Goal: Information Seeking & Learning: Learn about a topic

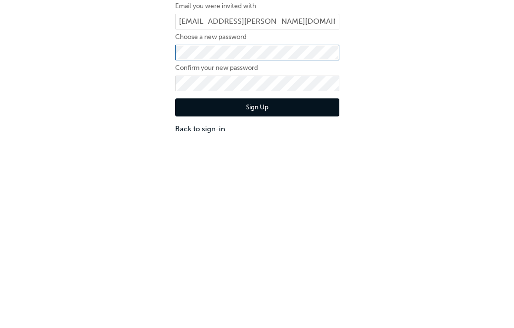
scroll to position [21, 0]
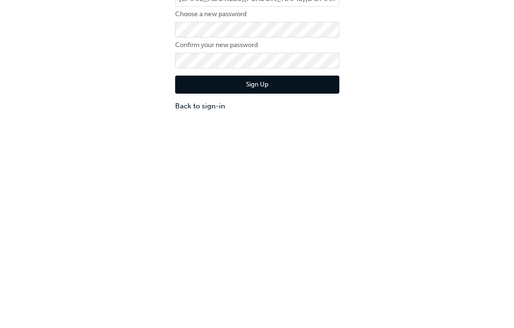
click at [202, 180] on button "Sign Up" at bounding box center [257, 189] width 164 height 18
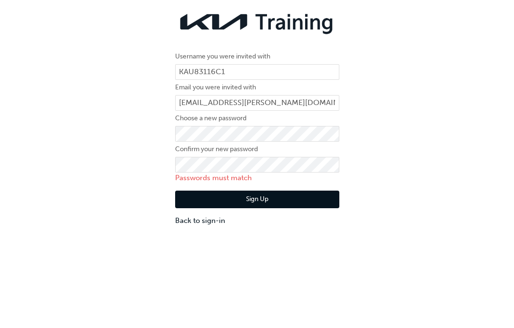
click at [290, 194] on button "Sign Up" at bounding box center [257, 200] width 164 height 18
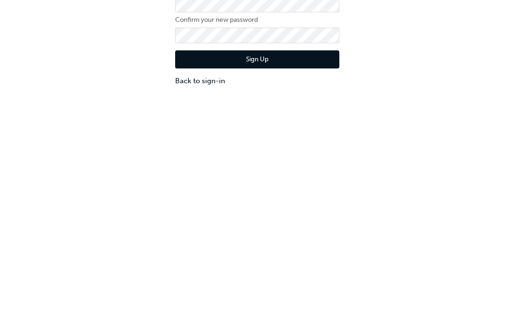
click at [200, 180] on button "Sign Up" at bounding box center [257, 189] width 164 height 18
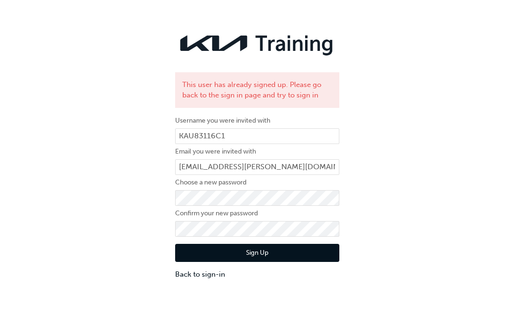
click at [197, 280] on link "Back to sign-in" at bounding box center [257, 274] width 164 height 11
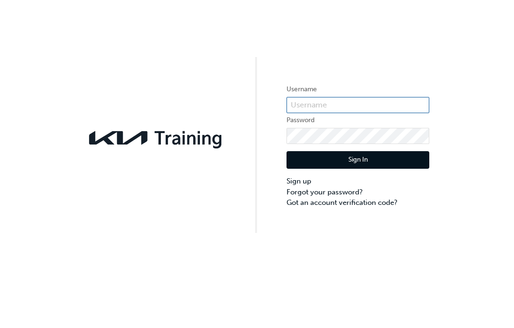
click at [361, 100] on input "text" at bounding box center [358, 105] width 143 height 16
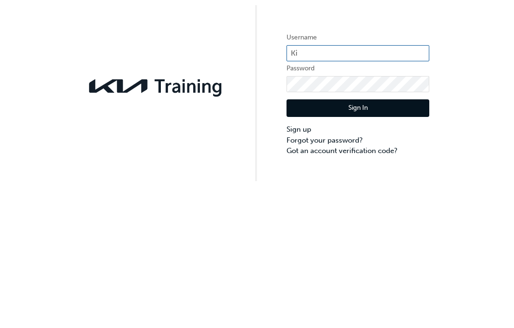
type input "[EMAIL_ADDRESS][PERSON_NAME][DOMAIN_NAME]"
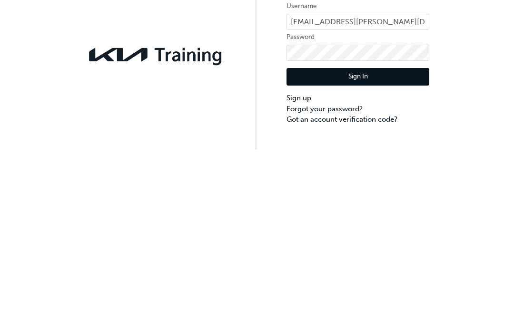
click at [386, 151] on button "Sign In" at bounding box center [358, 160] width 143 height 18
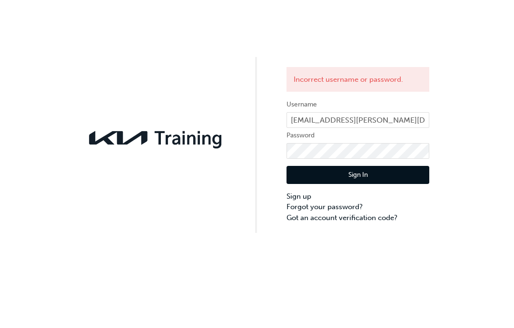
click at [344, 204] on link "Forgot your password?" at bounding box center [358, 207] width 143 height 11
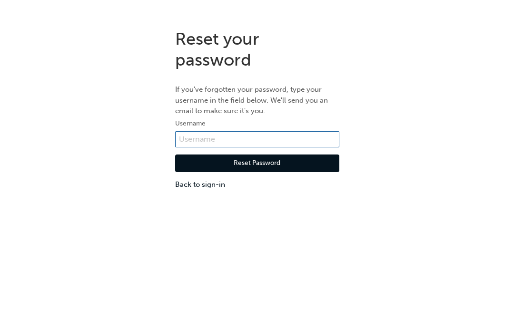
click at [279, 140] on input "text" at bounding box center [257, 139] width 164 height 16
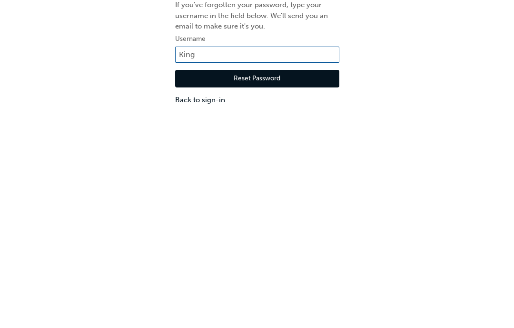
type input "[EMAIL_ADDRESS][PERSON_NAME][DOMAIN_NAME]"
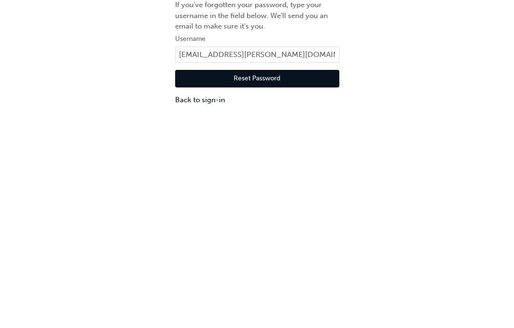
scroll to position [21, 0]
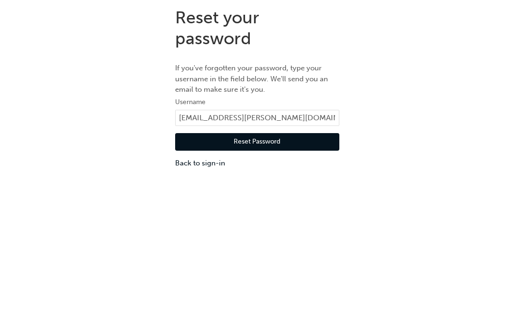
click at [304, 140] on button "Reset Password" at bounding box center [257, 142] width 164 height 18
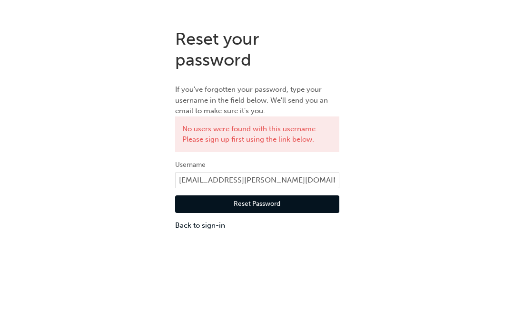
click at [285, 201] on button "Reset Password" at bounding box center [257, 205] width 164 height 18
click at [300, 202] on button "Reset Password" at bounding box center [257, 205] width 164 height 18
click at [304, 198] on button "Reset Password" at bounding box center [257, 205] width 164 height 18
click at [291, 200] on button "Reset Password" at bounding box center [257, 205] width 164 height 18
click at [217, 223] on link "Back to sign-in" at bounding box center [257, 225] width 164 height 11
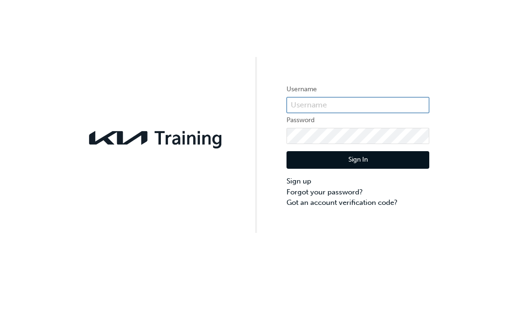
click at [350, 103] on input "text" at bounding box center [358, 105] width 143 height 16
click at [349, 101] on input "text" at bounding box center [358, 105] width 143 height 16
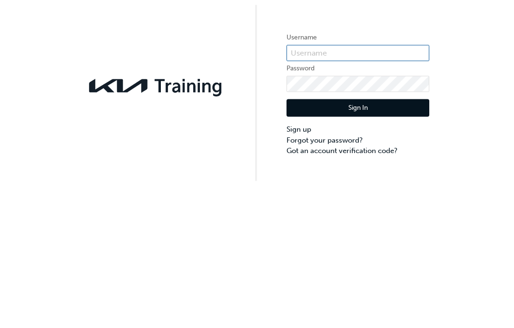
click at [334, 97] on input "text" at bounding box center [358, 105] width 143 height 16
paste input "KAU83116C1"
type input "KAU83116C1"
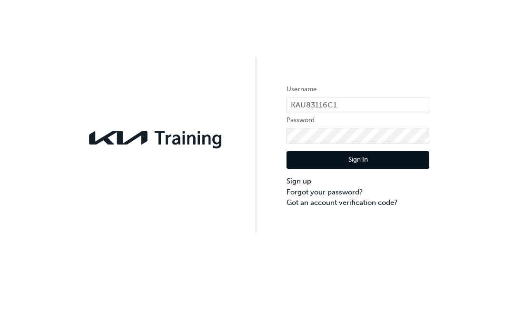
click at [344, 188] on link "Forgot your password?" at bounding box center [358, 192] width 143 height 11
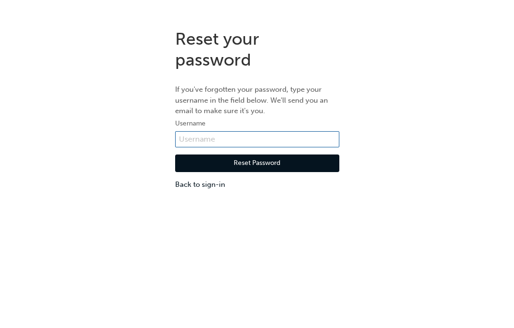
click at [281, 134] on input "text" at bounding box center [257, 139] width 164 height 16
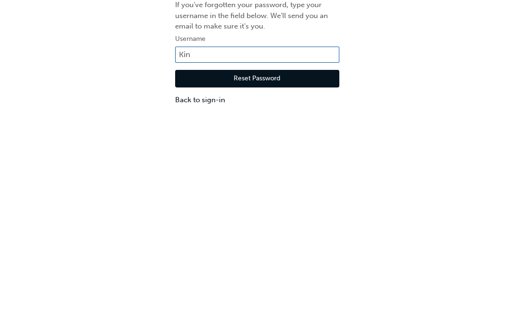
type input "[EMAIL_ADDRESS][PERSON_NAME][DOMAIN_NAME]"
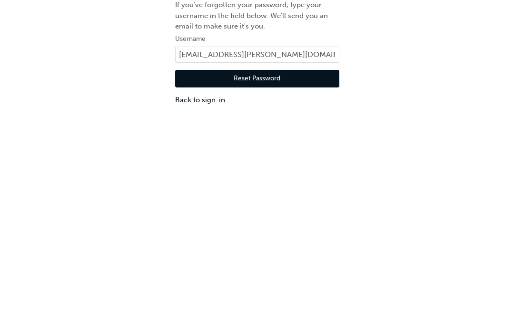
scroll to position [21, 0]
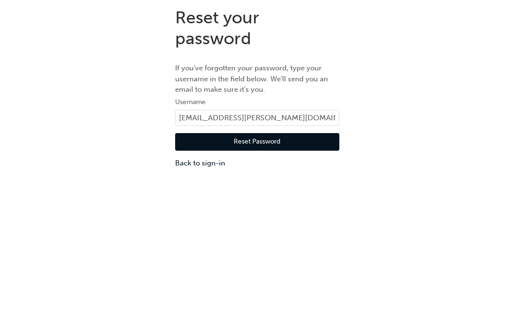
click at [282, 139] on button "Reset Password" at bounding box center [257, 142] width 164 height 18
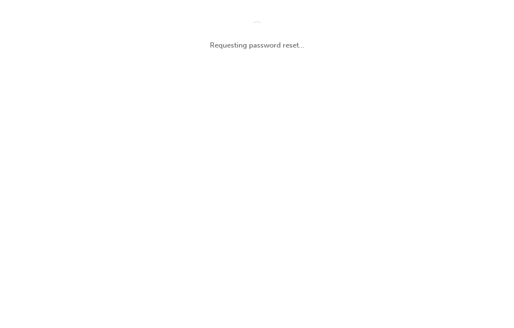
scroll to position [0, 0]
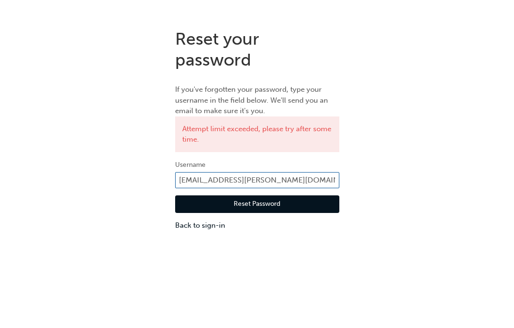
click at [326, 178] on input "[EMAIL_ADDRESS][PERSON_NAME][DOMAIN_NAME]" at bounding box center [257, 180] width 164 height 16
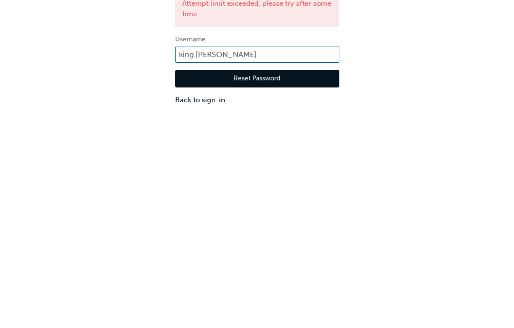
type input "king.millane"
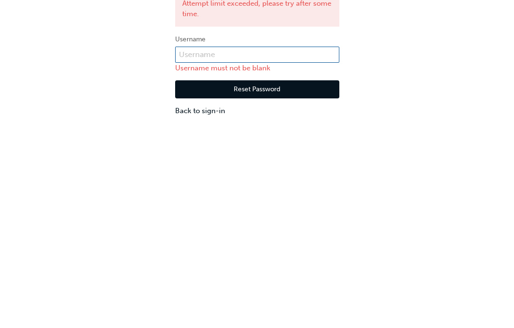
paste input "KAU83116C1"
type input "KAU83116C1"
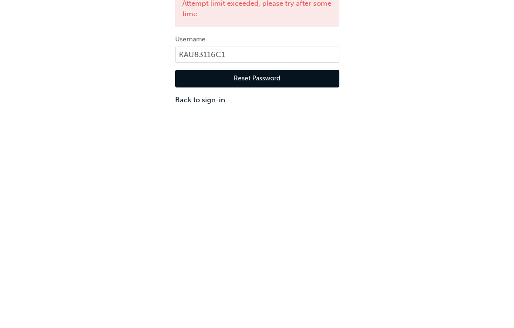
click at [281, 196] on button "Reset Password" at bounding box center [257, 205] width 164 height 18
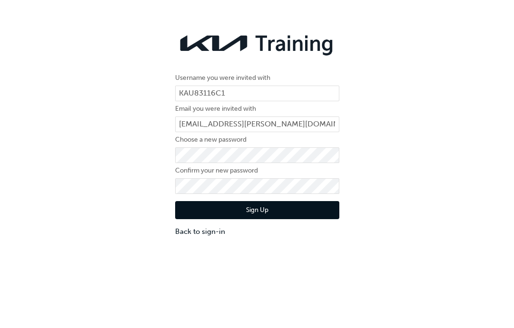
click at [211, 235] on link "Back to sign-in" at bounding box center [257, 232] width 164 height 11
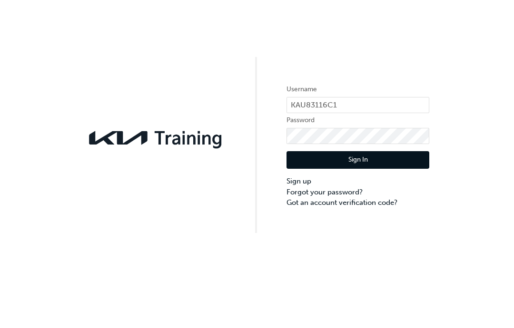
click at [349, 186] on link "Sign up" at bounding box center [358, 181] width 143 height 11
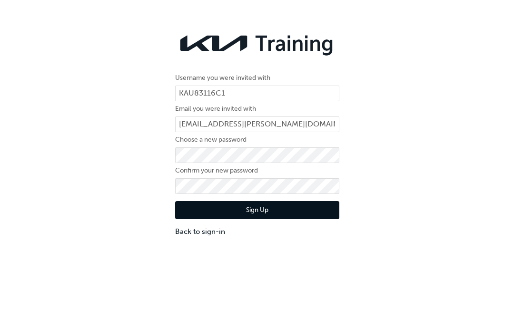
click at [213, 237] on link "Back to sign-in" at bounding box center [257, 232] width 164 height 11
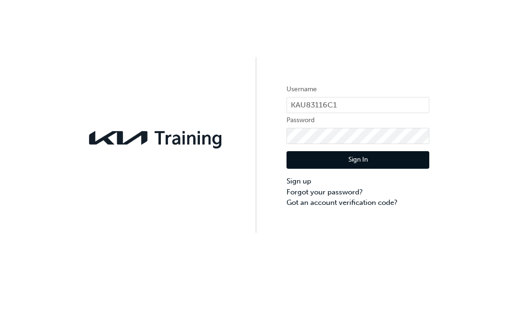
click at [340, 193] on link "Forgot your password?" at bounding box center [358, 192] width 143 height 11
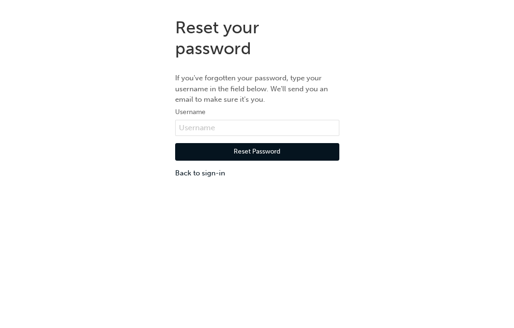
scroll to position [21, 0]
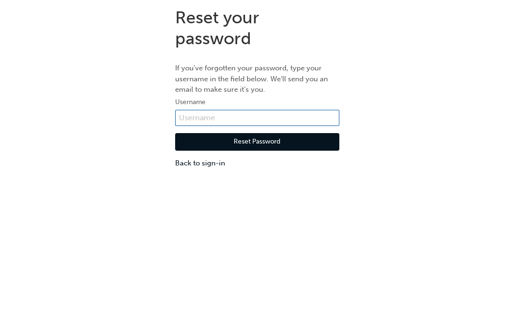
click at [270, 114] on input "text" at bounding box center [257, 118] width 164 height 16
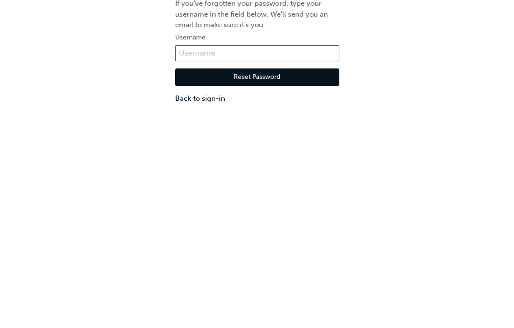
paste input "QocG8*V*O6Kc~@"
click at [291, 110] on input "QocG8*V*O6Kc~@" at bounding box center [257, 118] width 164 height 16
type input "Q"
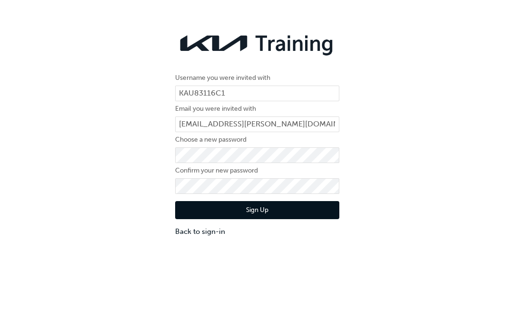
click at [214, 233] on link "Back to sign-in" at bounding box center [257, 232] width 164 height 11
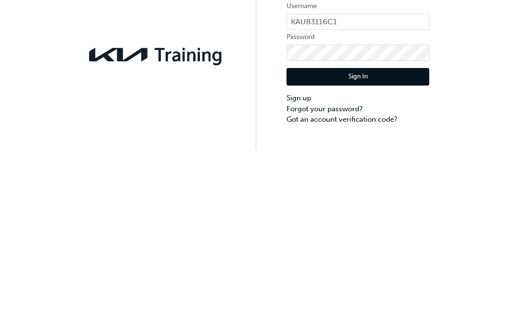
click at [371, 151] on button "Sign In" at bounding box center [358, 160] width 143 height 18
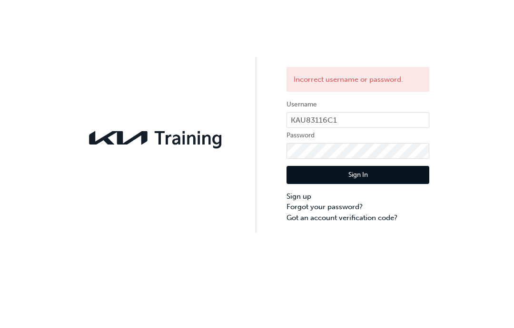
click at [345, 201] on link "Sign up" at bounding box center [358, 196] width 143 height 11
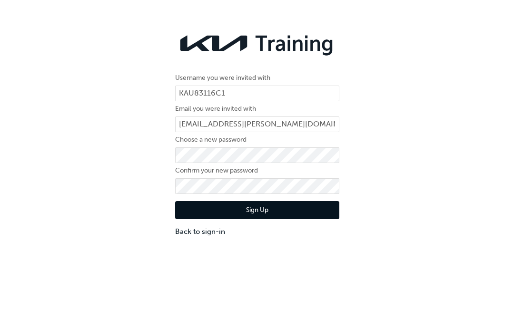
click at [214, 230] on link "Back to sign-in" at bounding box center [257, 232] width 164 height 11
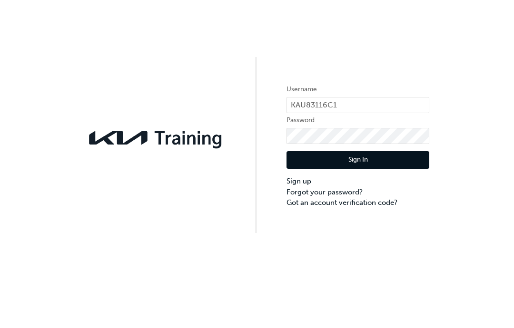
click at [341, 192] on link "Forgot your password?" at bounding box center [358, 192] width 143 height 11
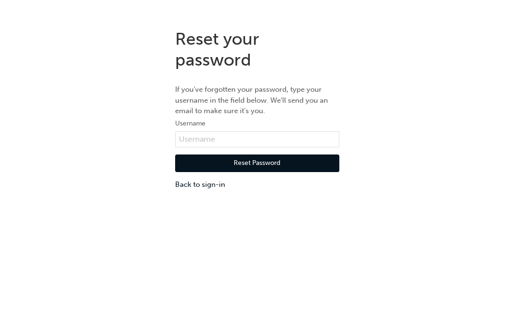
click at [205, 184] on link "Back to sign-in" at bounding box center [257, 184] width 164 height 11
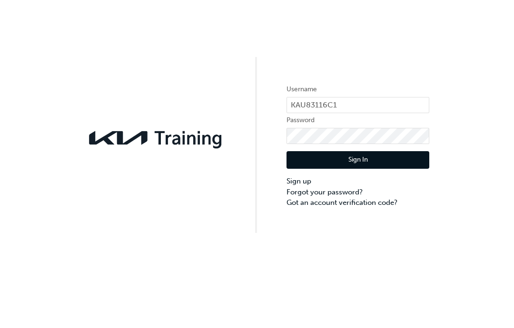
click at [342, 191] on link "Forgot your password?" at bounding box center [358, 192] width 143 height 11
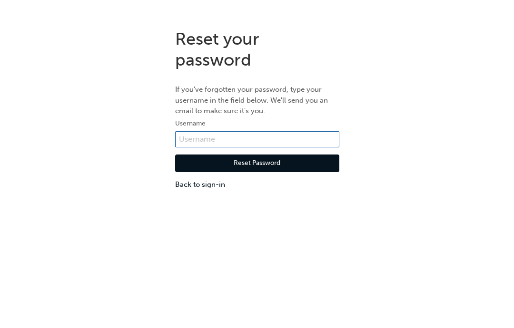
click at [269, 138] on input "text" at bounding box center [257, 139] width 164 height 16
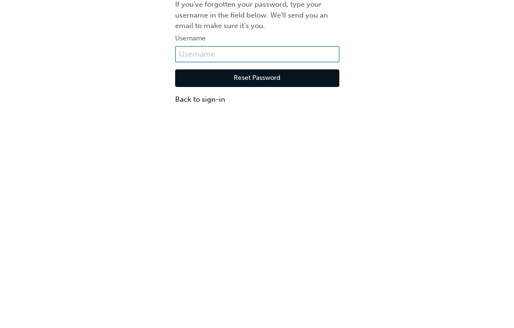
click at [226, 131] on input "text" at bounding box center [257, 139] width 164 height 16
paste input "KAU83116C1"
type input "KAU83116C1"
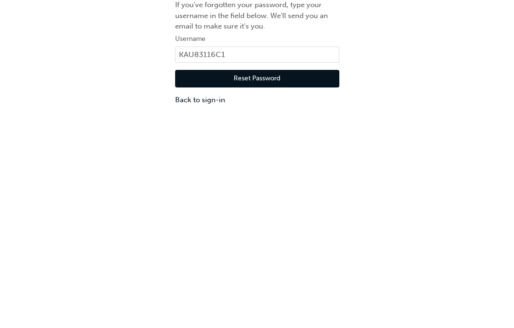
click at [271, 155] on button "Reset Password" at bounding box center [257, 164] width 164 height 18
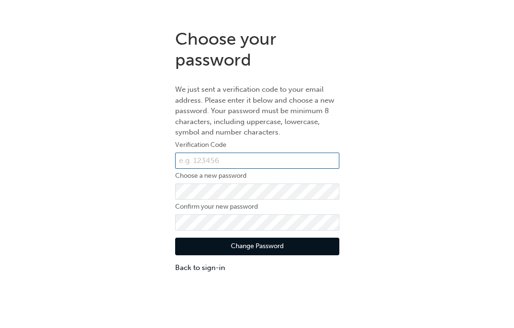
click at [265, 160] on input "text" at bounding box center [257, 161] width 164 height 16
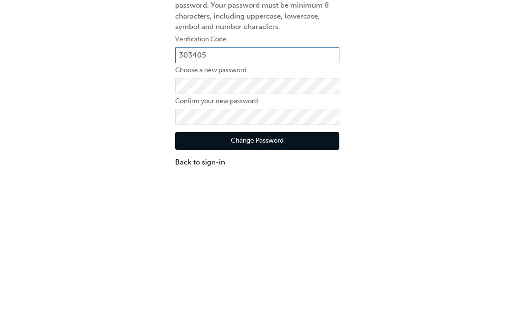
type input "303405"
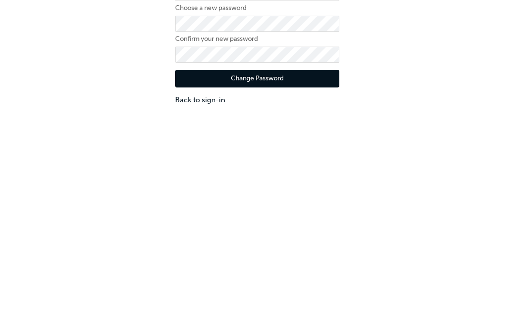
click at [309, 238] on button "Change Password" at bounding box center [257, 247] width 164 height 18
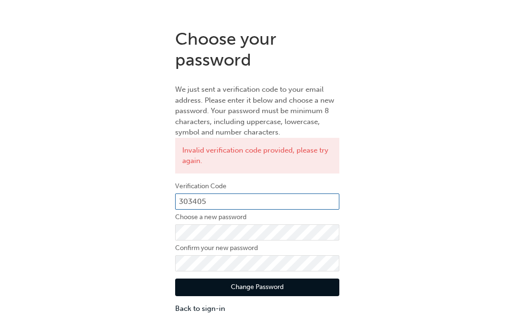
click at [262, 194] on input "303405" at bounding box center [257, 202] width 164 height 16
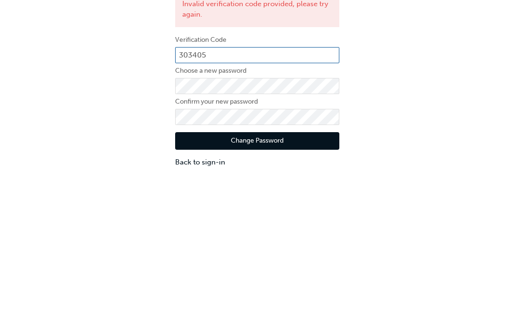
click at [252, 194] on input "303405" at bounding box center [257, 202] width 164 height 16
click at [219, 194] on input "303405" at bounding box center [257, 202] width 164 height 16
type input "3"
type input "239427"
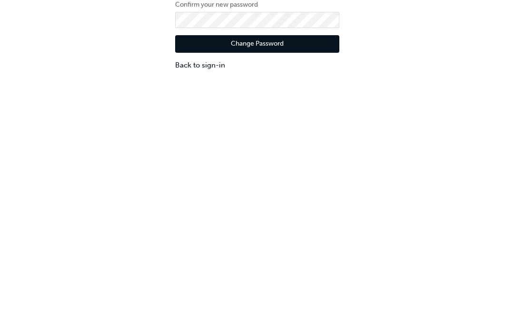
click at [305, 257] on button "Change Password" at bounding box center [257, 266] width 164 height 18
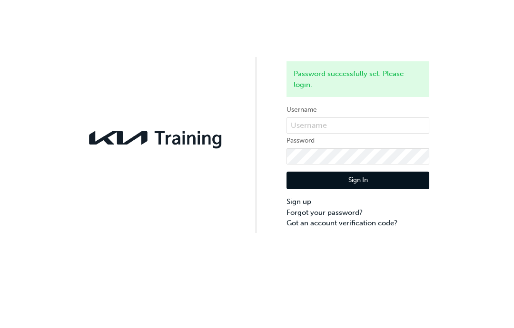
click at [369, 123] on input "text" at bounding box center [358, 126] width 143 height 16
click at [340, 131] on input "text" at bounding box center [358, 126] width 143 height 16
paste input "KAU83116C1"
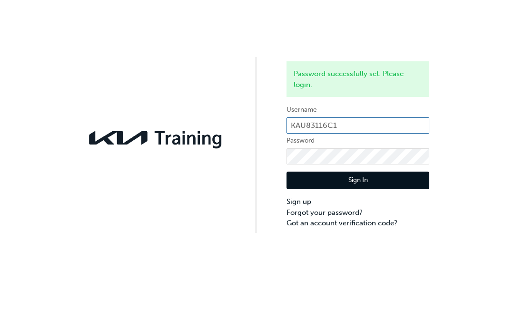
type input "KAU83116C1"
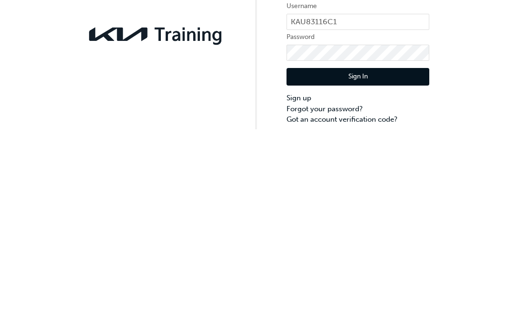
click at [388, 172] on button "Sign In" at bounding box center [358, 181] width 143 height 18
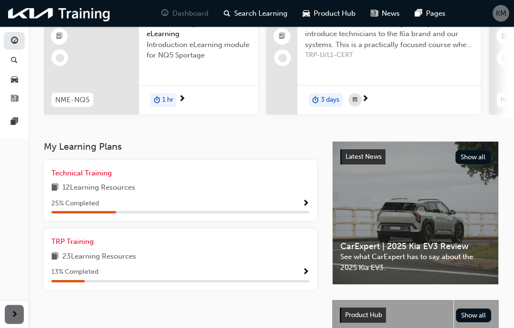
scroll to position [101, 0]
click at [217, 178] on div "Technical Training 12 Learning Resources 25 % Completed" at bounding box center [180, 191] width 258 height 46
click at [297, 198] on div "25 % Completed" at bounding box center [180, 204] width 258 height 12
click at [85, 172] on span "Technical Training" at bounding box center [81, 173] width 60 height 9
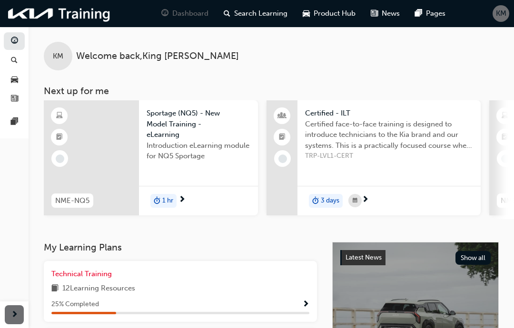
click at [12, 96] on span "news-icon" at bounding box center [14, 99] width 7 height 9
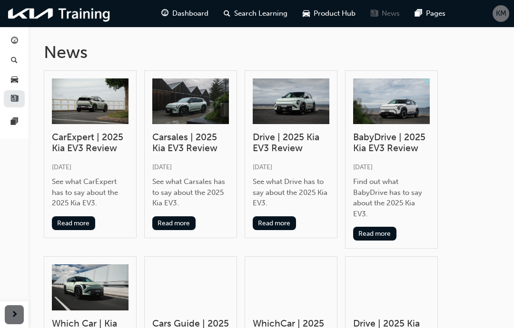
click at [182, 13] on span "Dashboard" at bounding box center [190, 13] width 36 height 11
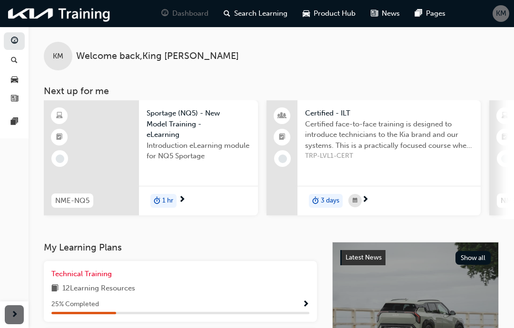
click at [17, 120] on span "pages-icon" at bounding box center [14, 122] width 7 height 9
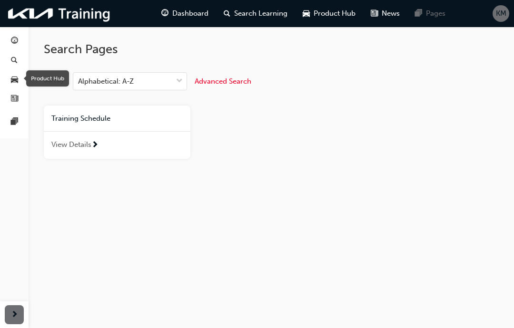
click at [16, 79] on span "car-icon" at bounding box center [14, 80] width 7 height 9
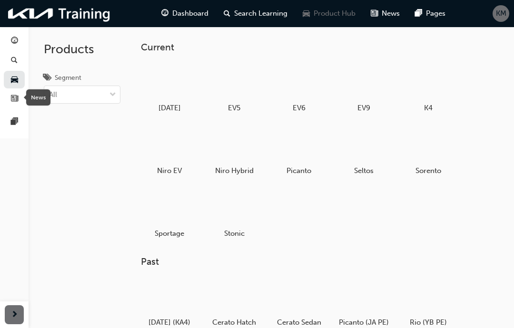
click at [12, 95] on span "news-icon" at bounding box center [14, 99] width 7 height 9
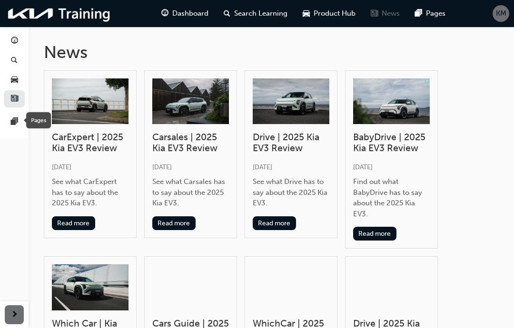
click at [10, 118] on div at bounding box center [14, 122] width 11 height 12
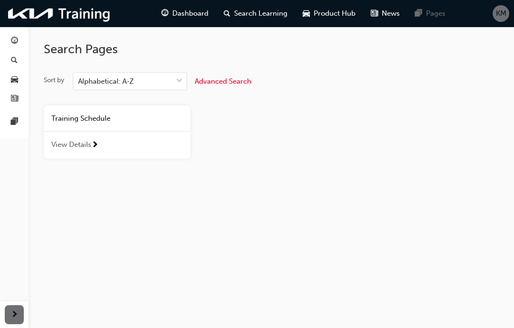
click at [102, 150] on div "View Details" at bounding box center [117, 145] width 147 height 28
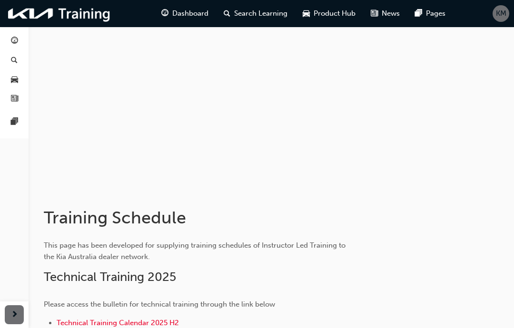
click at [18, 40] on span "guage-icon" at bounding box center [14, 41] width 7 height 9
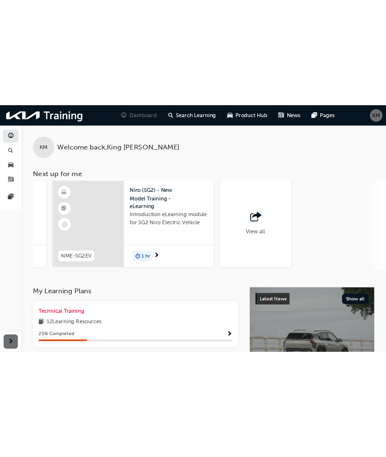
scroll to position [0, 865]
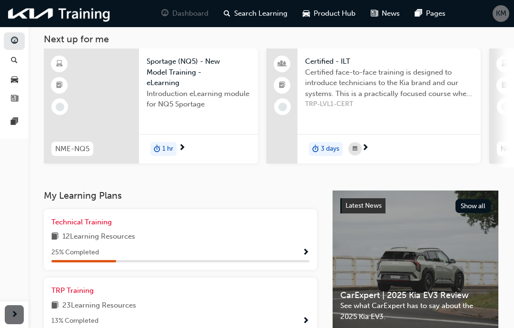
scroll to position [61, 0]
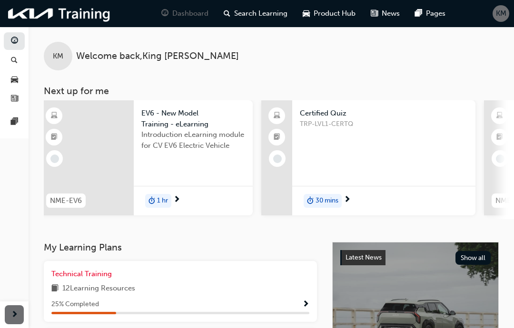
scroll to position [0, 452]
click at [395, 151] on div "TRP-LVL1-CERTQ" at bounding box center [383, 138] width 168 height 38
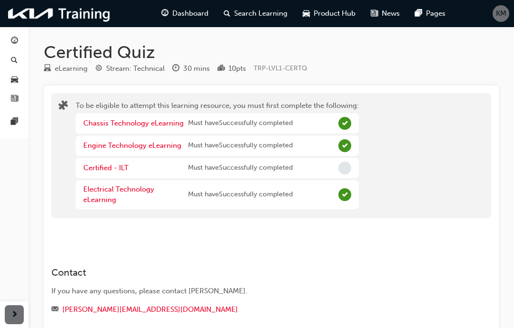
click at [113, 165] on link "Certified - ILT" at bounding box center [105, 168] width 45 height 9
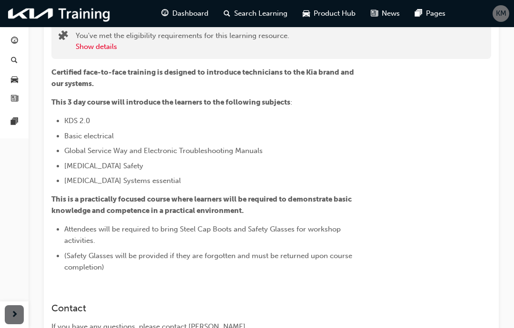
scroll to position [66, 0]
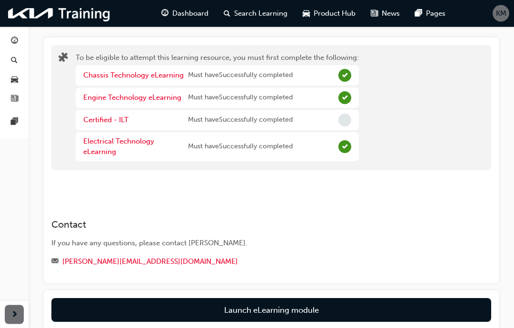
scroll to position [112, 0]
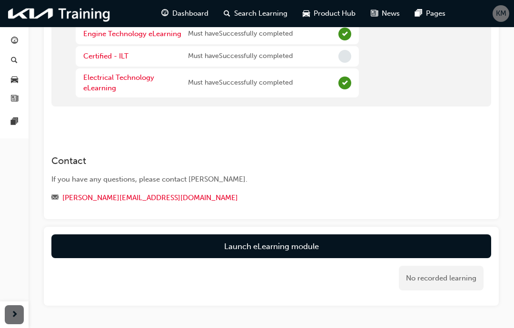
click at [139, 238] on button "Launch eLearning module" at bounding box center [271, 247] width 440 height 24
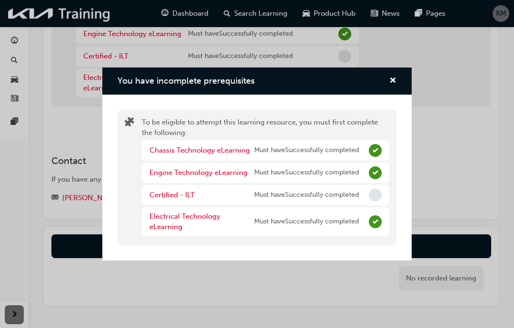
click at [396, 86] on span "cross-icon" at bounding box center [392, 81] width 7 height 9
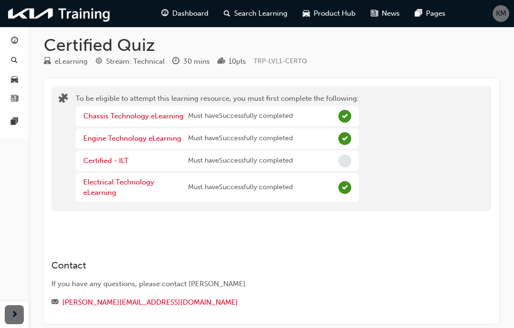
scroll to position [0, 0]
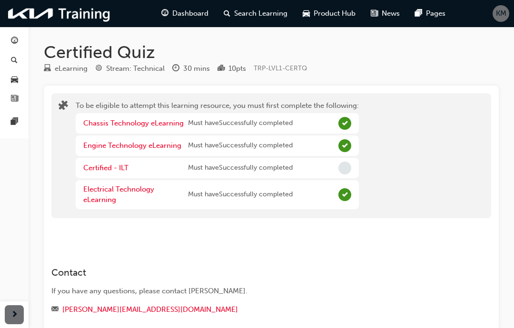
click at [56, 62] on h1 "Certified Quiz" at bounding box center [271, 52] width 455 height 21
click at [59, 64] on div "eLearning" at bounding box center [71, 68] width 33 height 11
click at [118, 54] on h1 "Certified Quiz" at bounding box center [271, 52] width 455 height 21
click at [498, 12] on span "KM" at bounding box center [501, 13] width 10 height 11
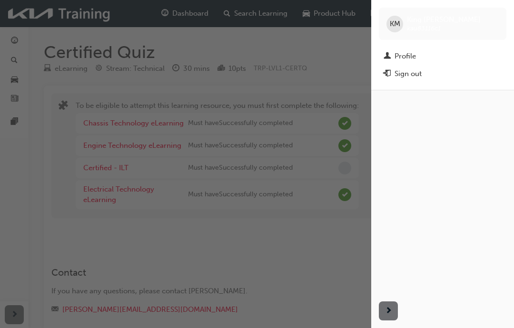
click at [452, 53] on div "Profile" at bounding box center [443, 56] width 118 height 12
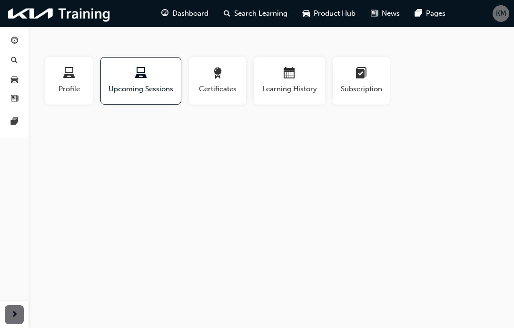
click at [231, 70] on div "button" at bounding box center [217, 75] width 43 height 15
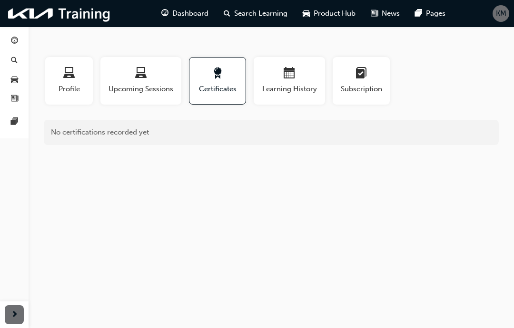
click at [302, 73] on div "button" at bounding box center [289, 75] width 57 height 15
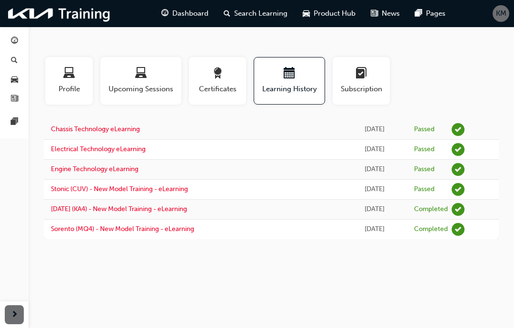
click at [62, 123] on td "Chassis Technology eLearning" at bounding box center [193, 130] width 298 height 20
click at [81, 123] on td "Chassis Technology eLearning" at bounding box center [193, 130] width 298 height 20
click at [71, 146] on link "Electrical Technology eLearning" at bounding box center [98, 149] width 95 height 8
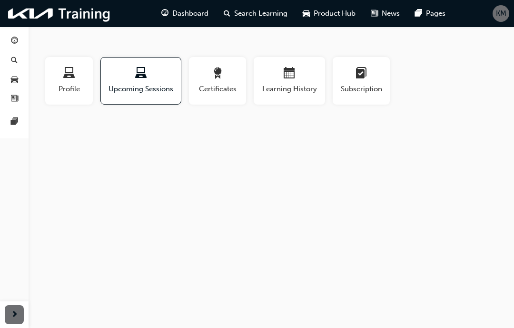
click at [363, 79] on span "learningplan-icon" at bounding box center [361, 74] width 11 height 13
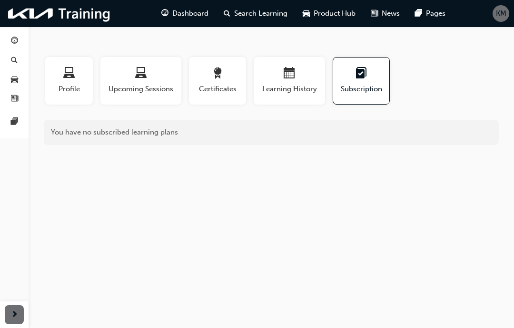
click at [63, 71] on span "laptop-icon" at bounding box center [68, 74] width 11 height 13
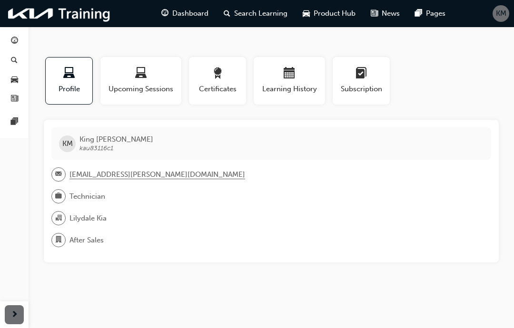
click at [72, 195] on span "Technician" at bounding box center [87, 196] width 36 height 11
click at [63, 191] on div at bounding box center [58, 196] width 14 height 14
click at [131, 79] on div "button" at bounding box center [141, 75] width 67 height 15
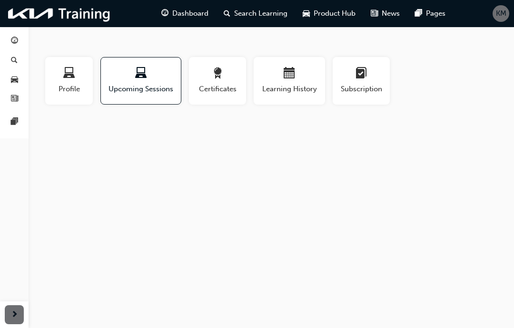
click at [209, 89] on span "Certificates" at bounding box center [217, 89] width 43 height 11
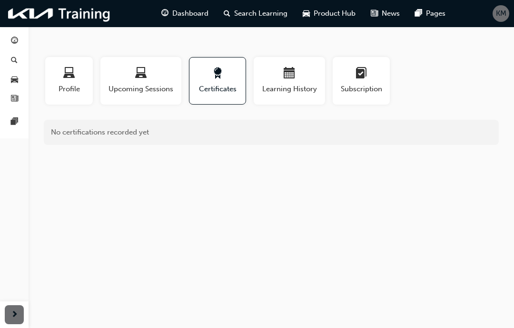
click at [114, 82] on div "Upcoming Sessions" at bounding box center [141, 81] width 67 height 27
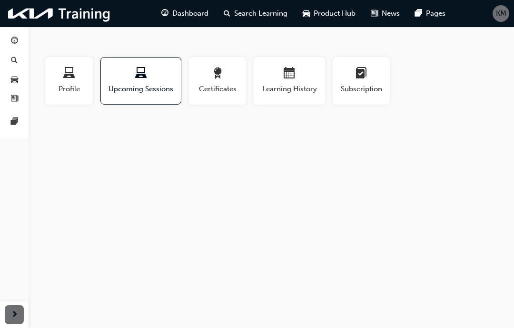
click at [202, 86] on span "Certificates" at bounding box center [217, 89] width 43 height 11
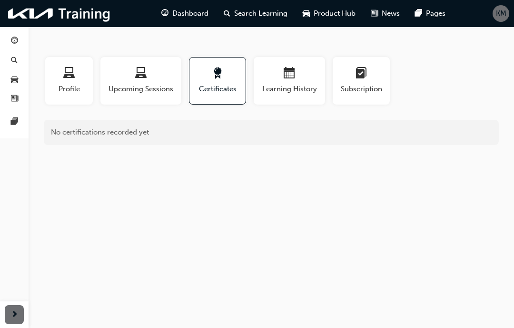
click at [277, 85] on span "Learning History" at bounding box center [289, 89] width 57 height 11
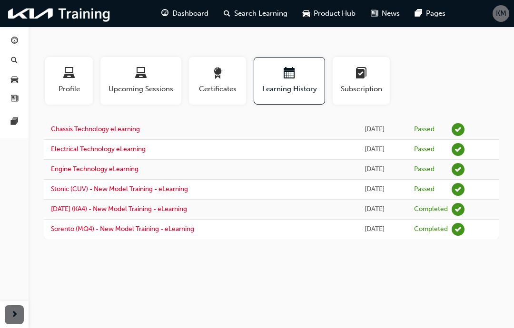
click at [354, 69] on div "button" at bounding box center [361, 75] width 43 height 15
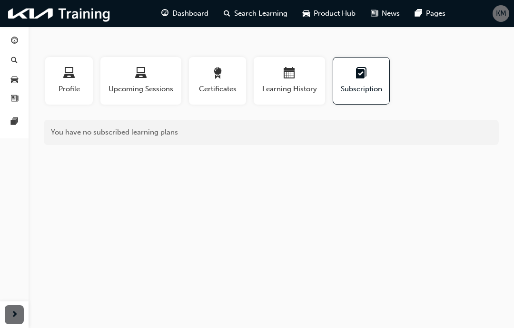
click at [64, 76] on span "laptop-icon" at bounding box center [68, 74] width 11 height 13
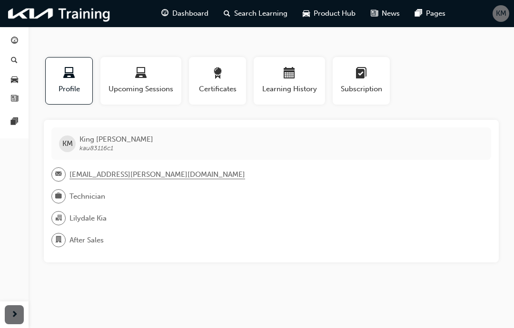
click at [22, 39] on link "button" at bounding box center [14, 41] width 21 height 18
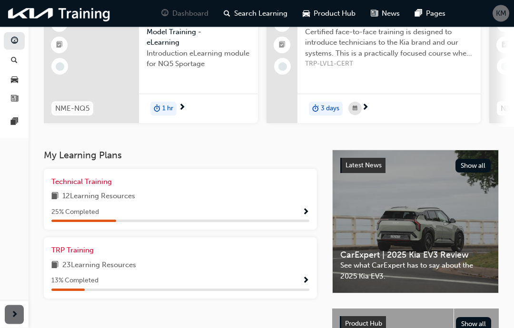
scroll to position [91, 0]
click at [92, 184] on span "Technical Training" at bounding box center [81, 182] width 60 height 9
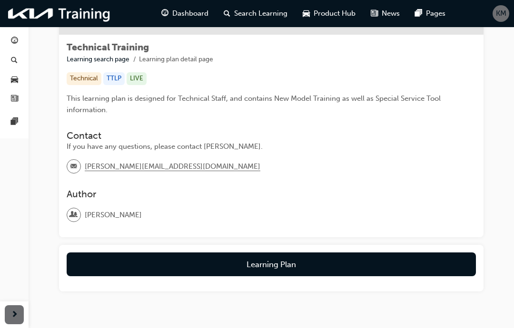
scroll to position [134, 0]
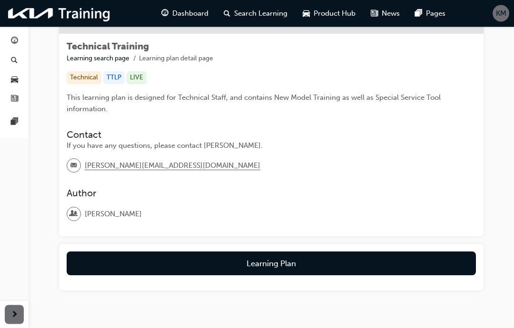
click at [125, 255] on button "Learning Plan" at bounding box center [271, 264] width 409 height 24
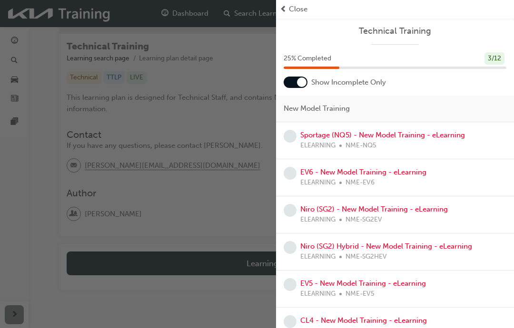
scroll to position [0, 0]
click at [456, 132] on link "Sportage (NQ5) - New Model Training - eLearning" at bounding box center [382, 135] width 165 height 9
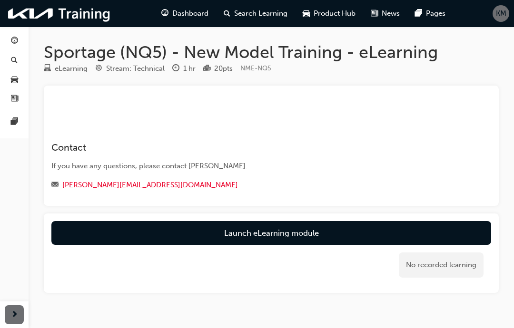
click at [386, 223] on link "Launch eLearning module" at bounding box center [271, 233] width 440 height 24
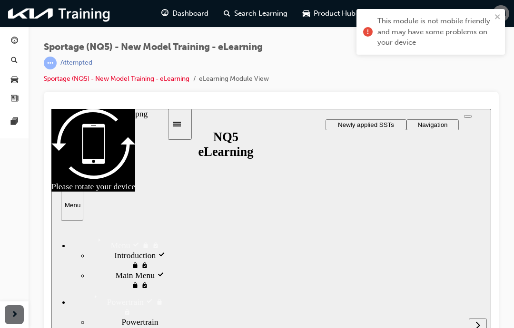
scroll to position [12, 0]
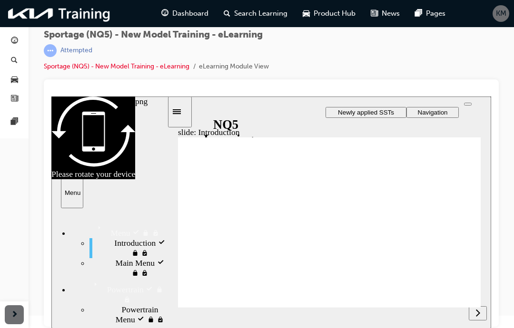
click at [470, 319] on div "slide navigation" at bounding box center [478, 313] width 18 height 31
click at [475, 312] on div "slide navigation" at bounding box center [478, 313] width 18 height 31
click at [476, 307] on button "next" at bounding box center [478, 314] width 18 height 14
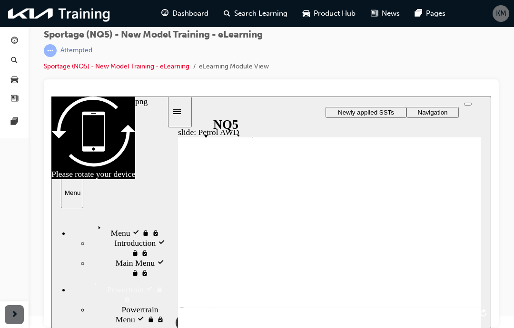
click at [181, 310] on icon "play/pause" at bounding box center [183, 310] width 7 height 8
click at [185, 312] on rect "play/pause" at bounding box center [185, 309] width 1 height 7
click at [483, 309] on icon "replay" at bounding box center [484, 313] width 8 height 8
click at [475, 314] on div "playback controls" at bounding box center [332, 313] width 318 height 31
click at [483, 309] on icon "replay" at bounding box center [484, 313] width 8 height 8
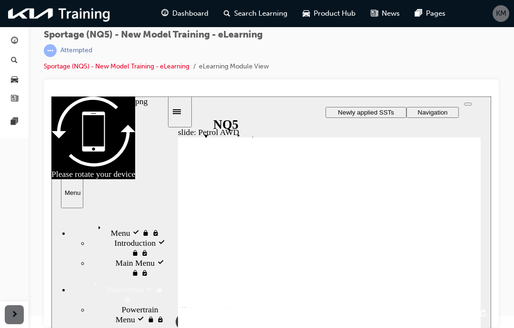
click at [479, 313] on button "replay" at bounding box center [484, 314] width 14 height 14
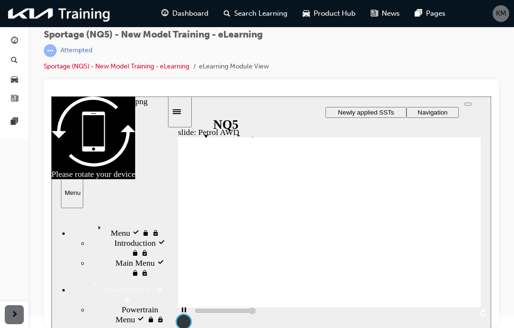
type input "15000"
